Goal: Information Seeking & Learning: Learn about a topic

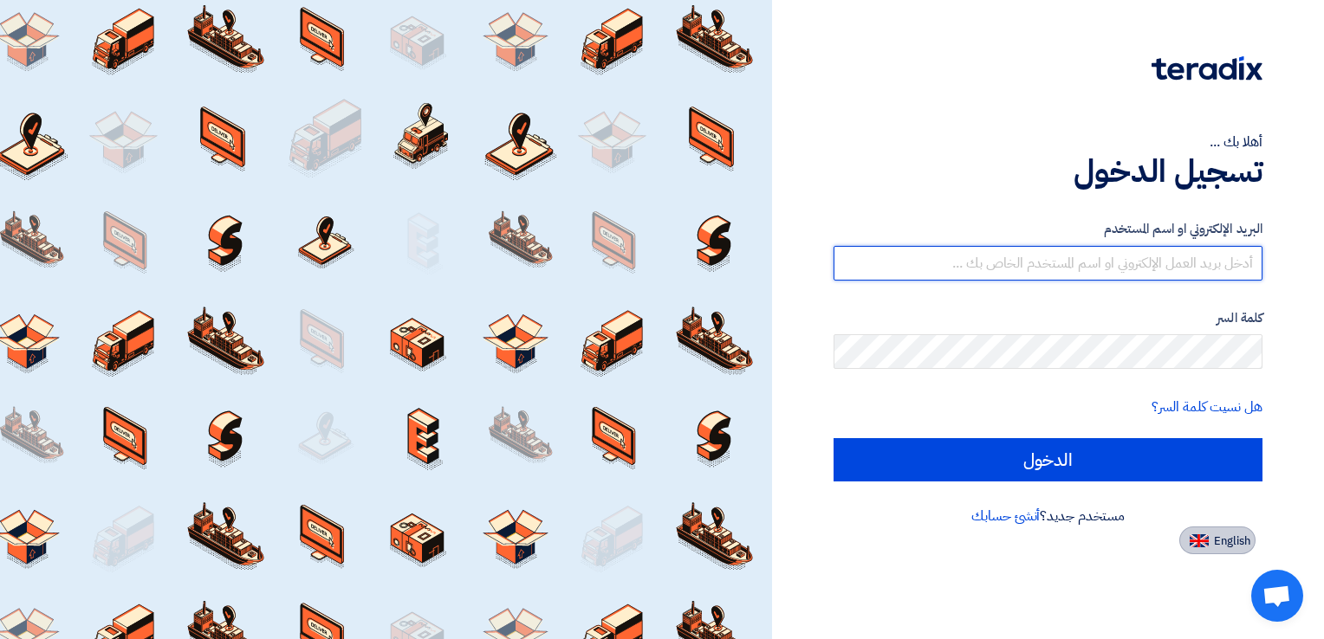
type input "[EMAIL_ADDRESS][DOMAIN_NAME]"
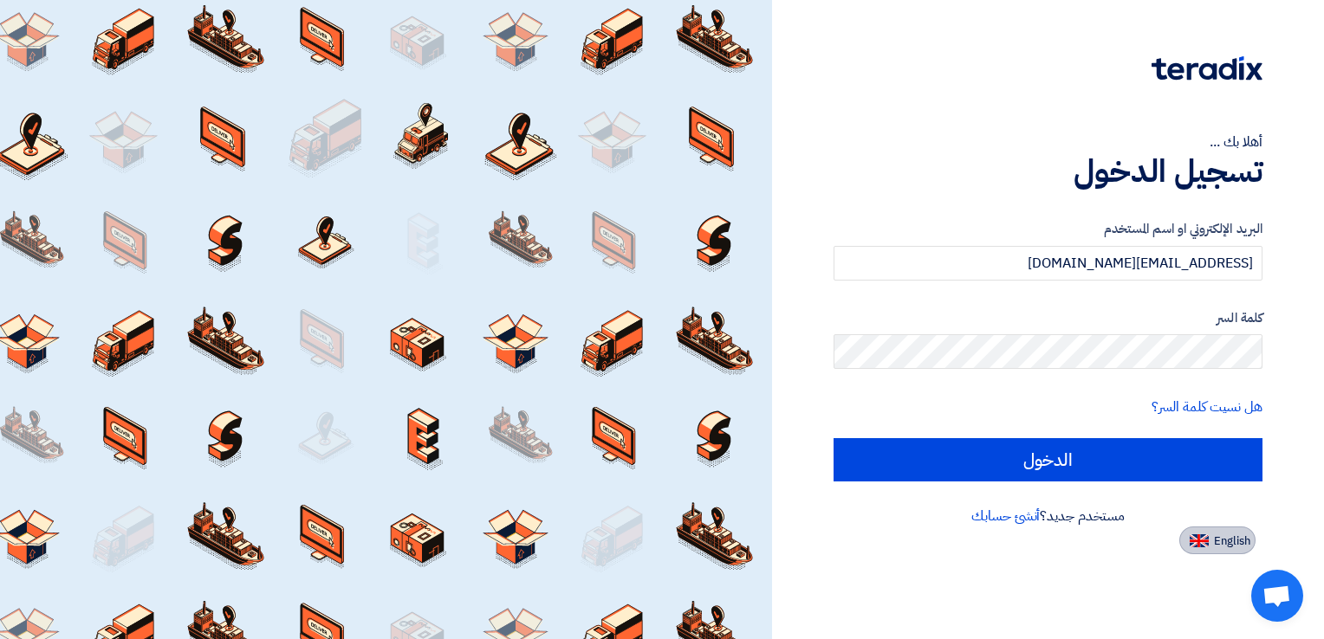
click at [1210, 549] on button "English" at bounding box center [1217, 541] width 76 height 28
type input "Sign in"
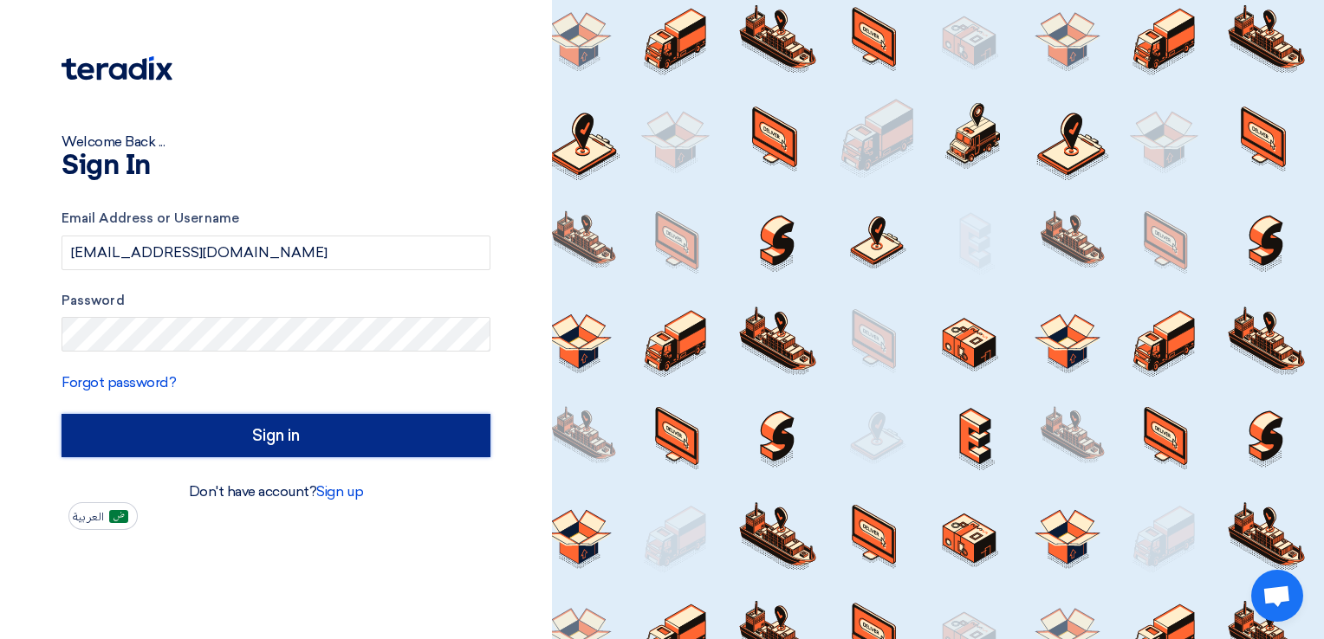
click at [340, 434] on input "Sign in" at bounding box center [276, 435] width 429 height 43
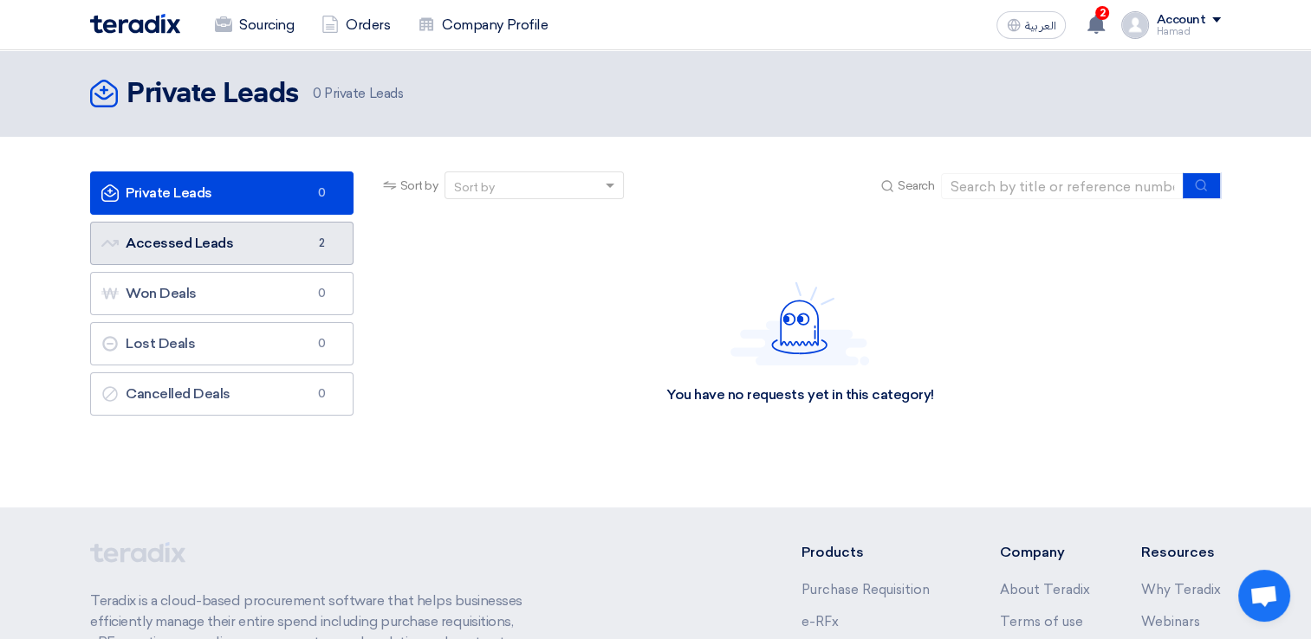
click at [278, 234] on link "Accessed Leads Accessed Leads 2" at bounding box center [221, 243] width 263 height 43
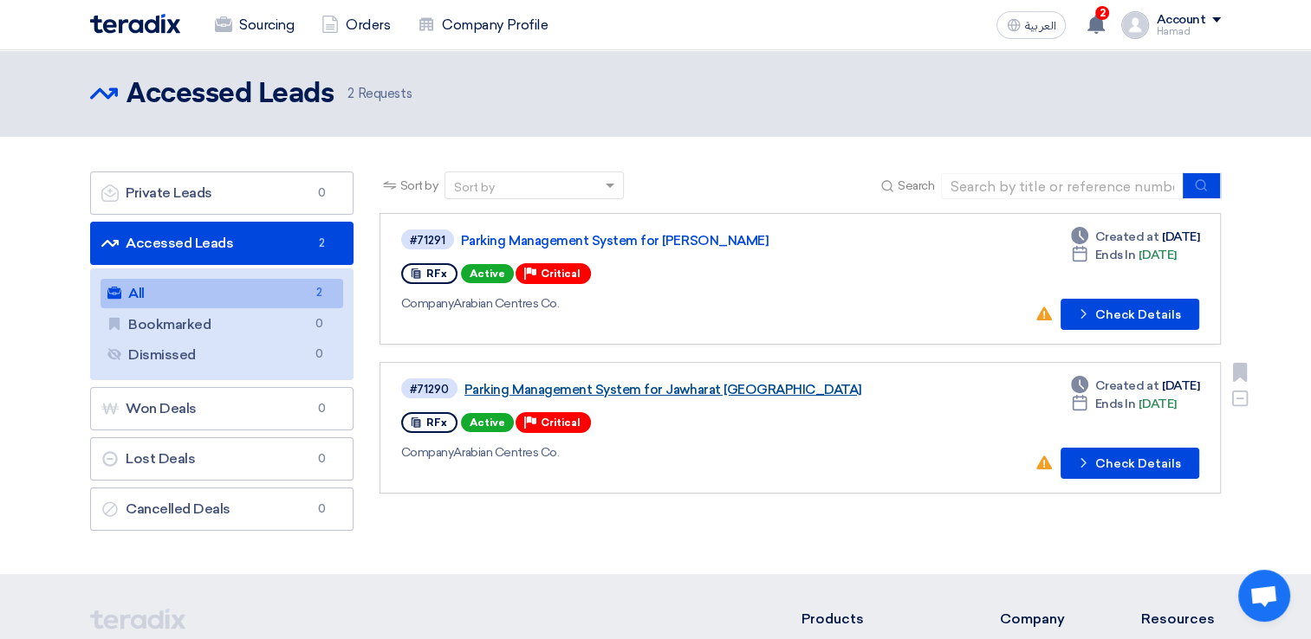
click at [703, 387] on link "Parking Management System for Jawharat [GEOGRAPHIC_DATA]" at bounding box center [680, 390] width 433 height 16
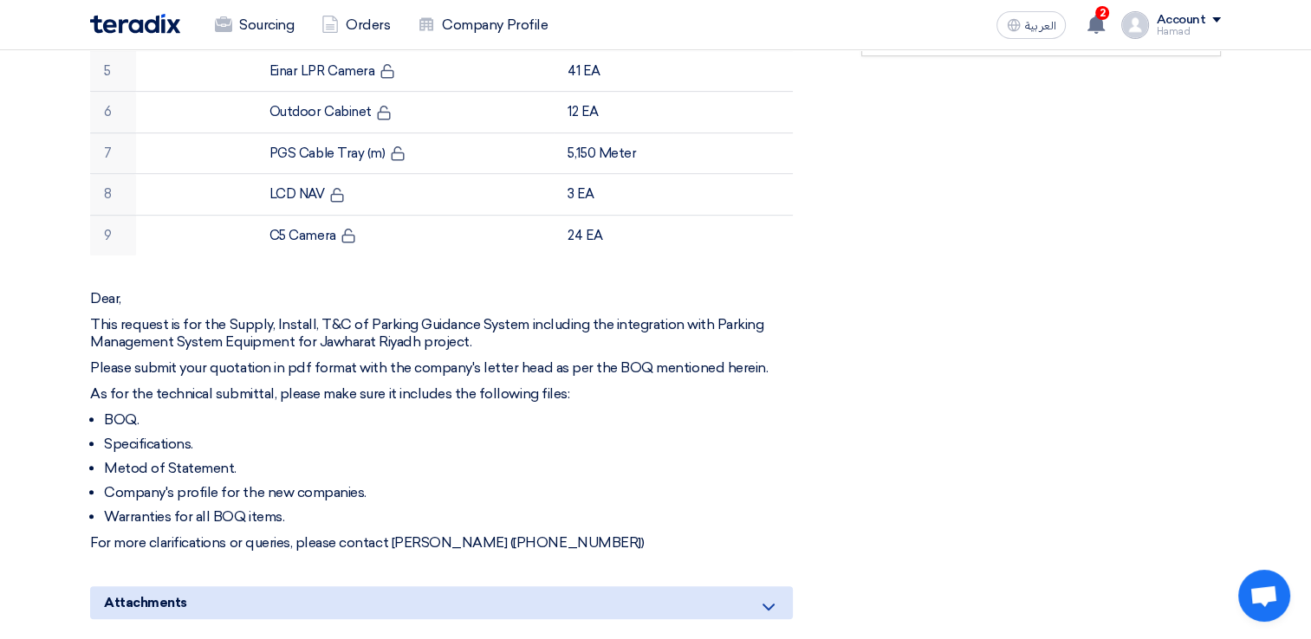
scroll to position [780, 0]
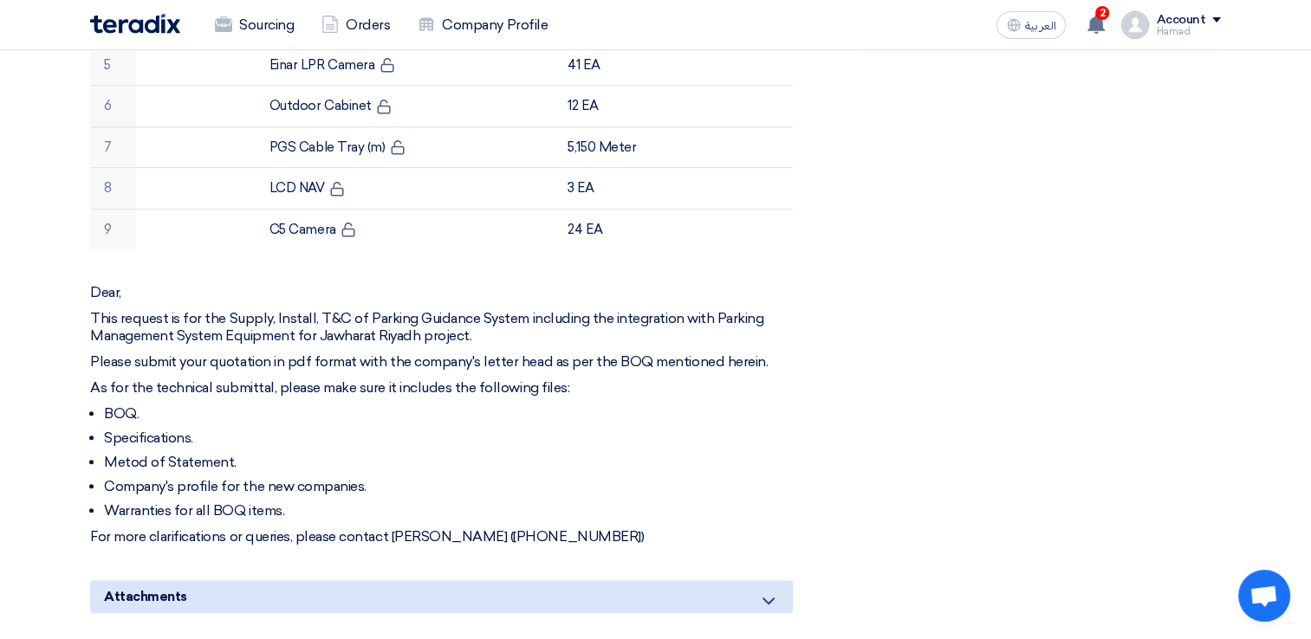
drag, startPoint x: 640, startPoint y: 515, endPoint x: 106, endPoint y: 386, distance: 550.1
click at [106, 386] on div "Dear, This request is for the Supply, Install, T&C of Parking Guidance System i…" at bounding box center [441, 415] width 703 height 262
drag, startPoint x: 106, startPoint y: 386, endPoint x: 218, endPoint y: 391, distance: 112.7
click at [218, 405] on li "BOQ." at bounding box center [448, 413] width 689 height 17
click at [516, 478] on li "Company's profile for the new companies." at bounding box center [448, 486] width 689 height 17
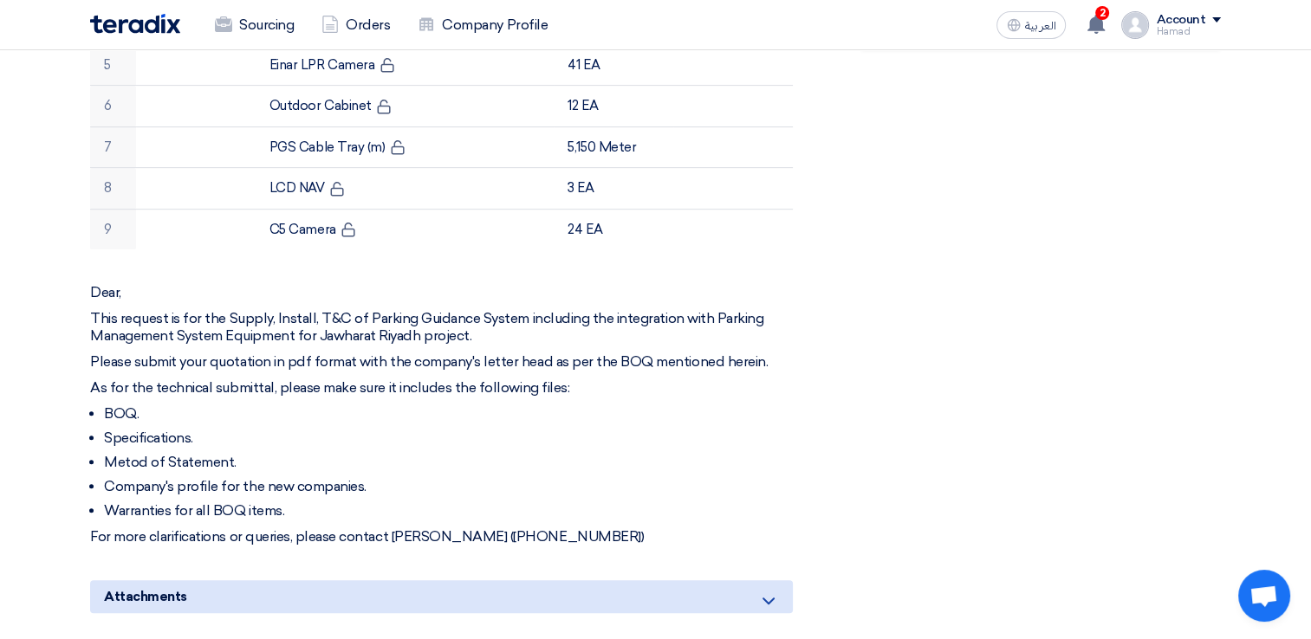
click at [513, 478] on li "Company's profile for the new companies." at bounding box center [448, 486] width 689 height 17
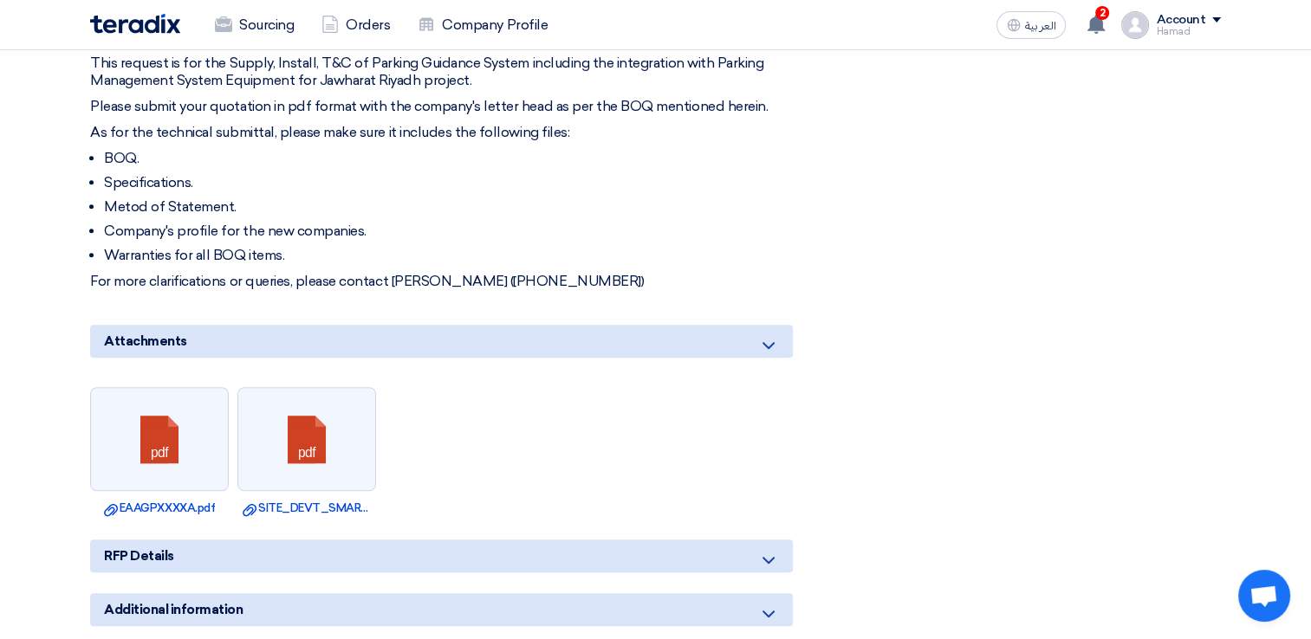
scroll to position [1033, 0]
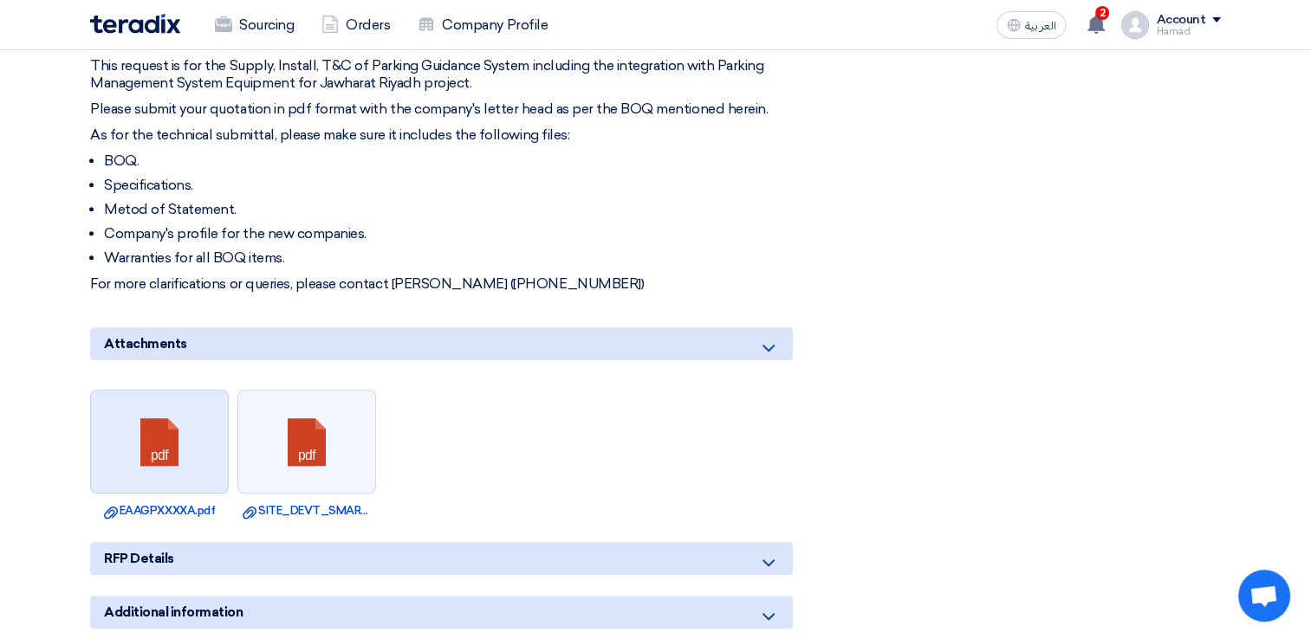
click at [152, 414] on link at bounding box center [160, 443] width 139 height 104
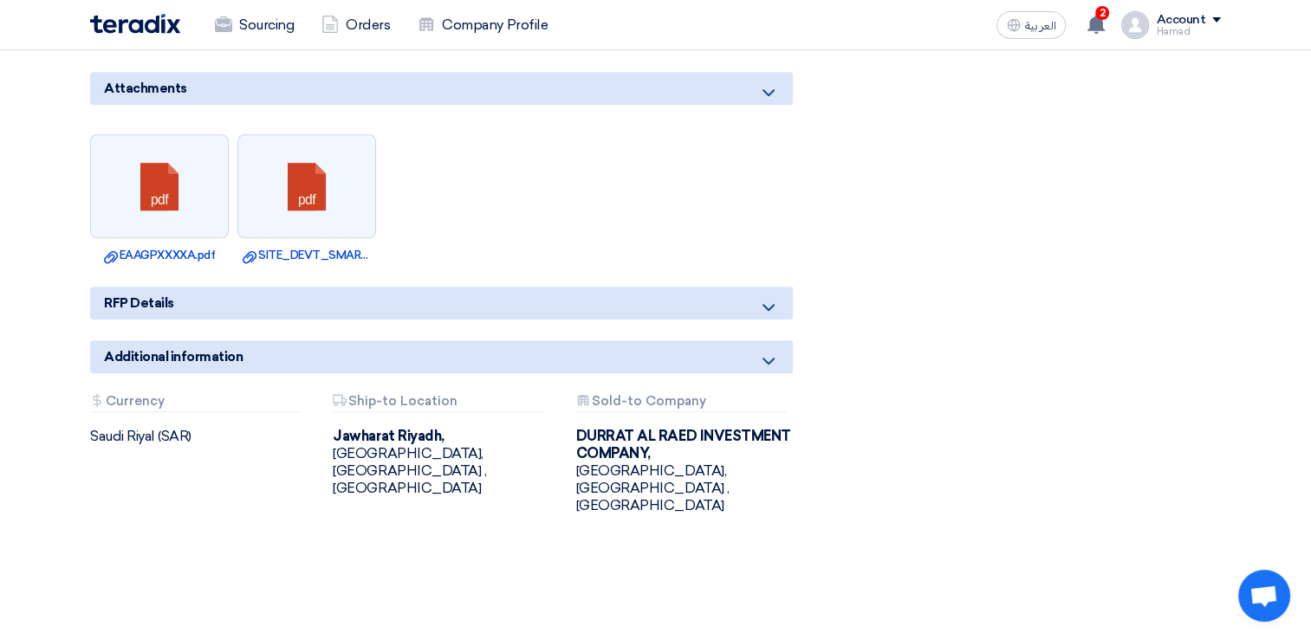
scroll to position [1289, 0]
click at [764, 296] on icon at bounding box center [768, 306] width 21 height 21
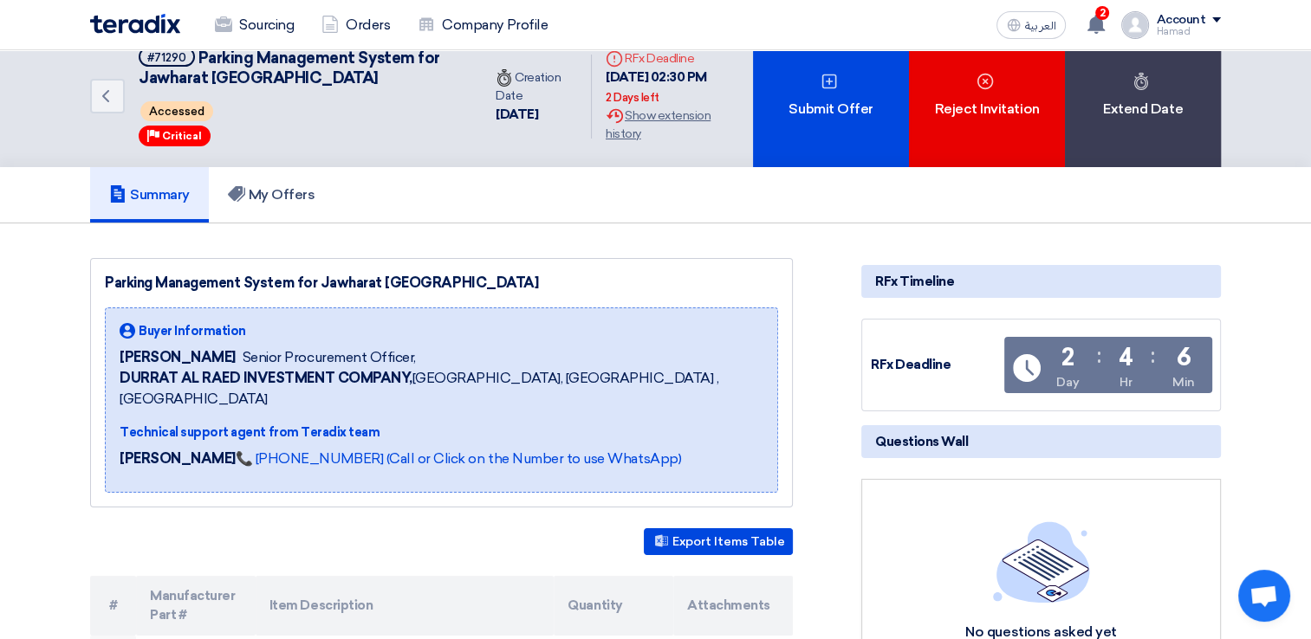
scroll to position [0, 0]
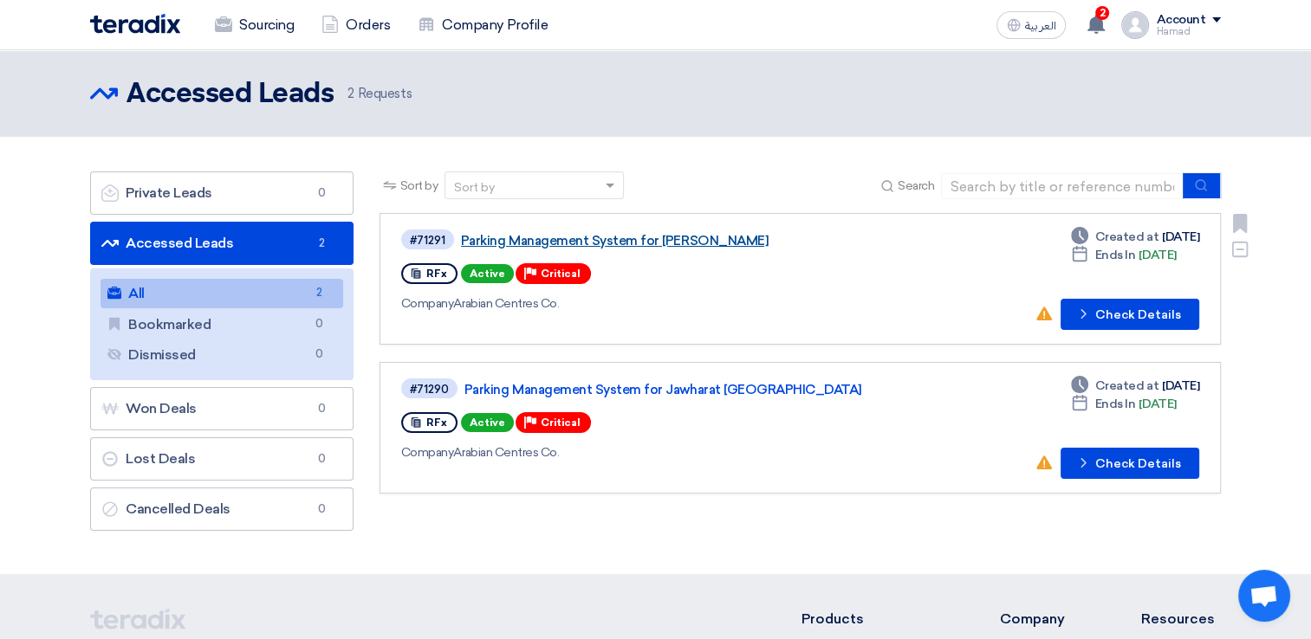
click at [664, 238] on link "Parking Management System for [PERSON_NAME]" at bounding box center [677, 241] width 433 height 16
click at [707, 378] on div "#71290 Parking Management System for Jawharat [GEOGRAPHIC_DATA]" at bounding box center [651, 388] width 500 height 23
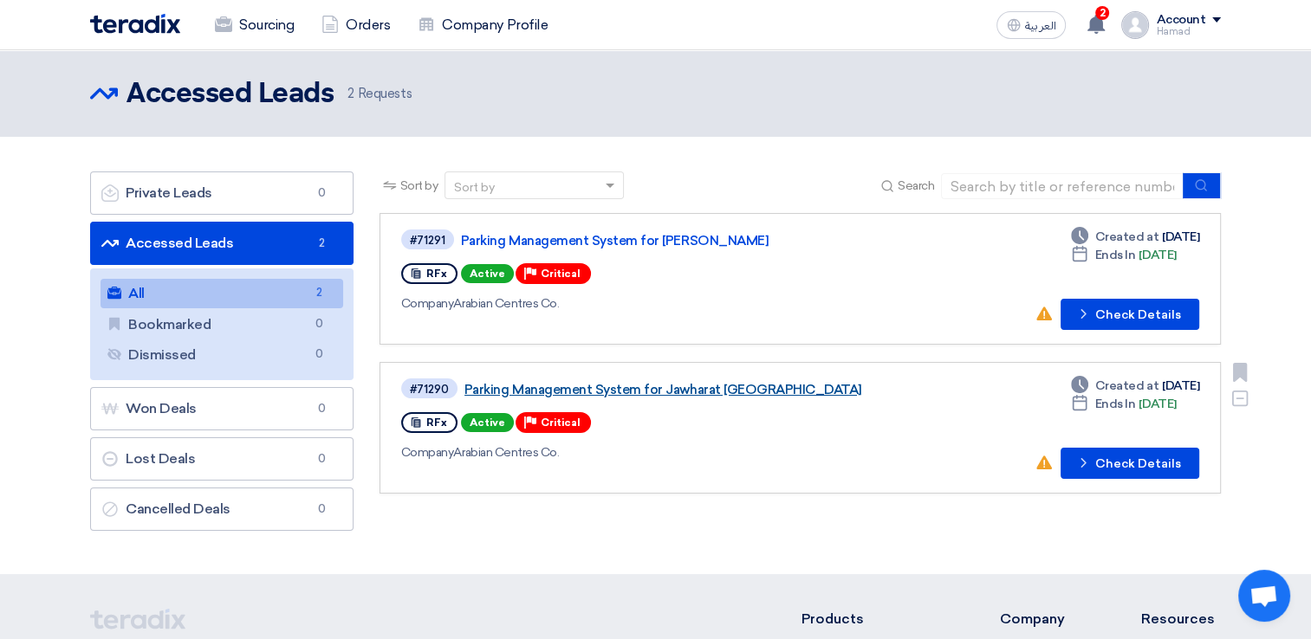
click at [709, 382] on link "Parking Management System for Jawharat [GEOGRAPHIC_DATA]" at bounding box center [680, 390] width 433 height 16
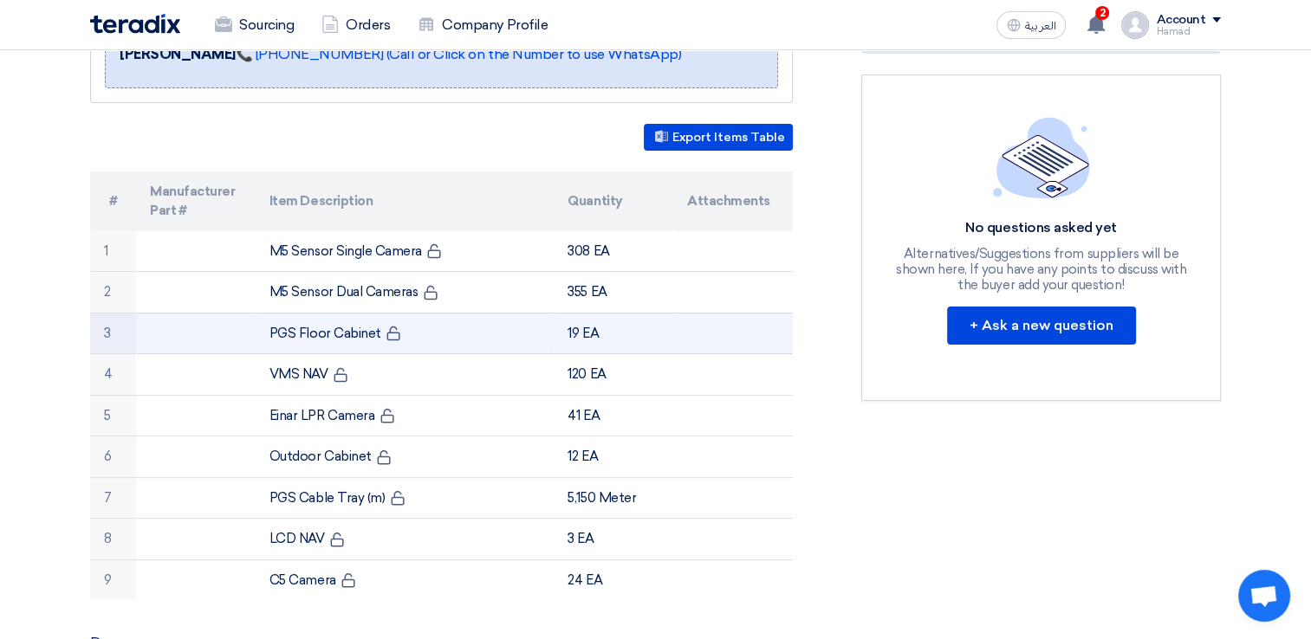
scroll to position [433, 0]
